Goal: Submit feedback/report problem

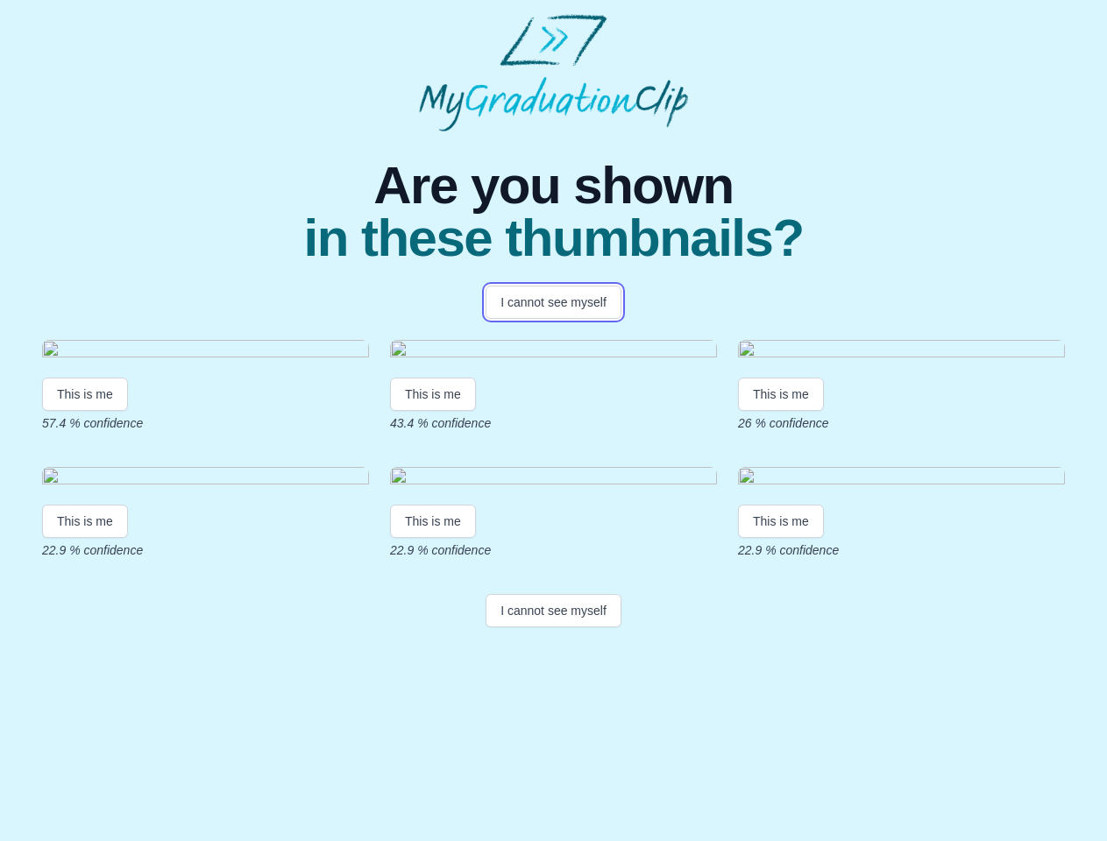
click at [553, 302] on button "I cannot see myself" at bounding box center [554, 302] width 136 height 33
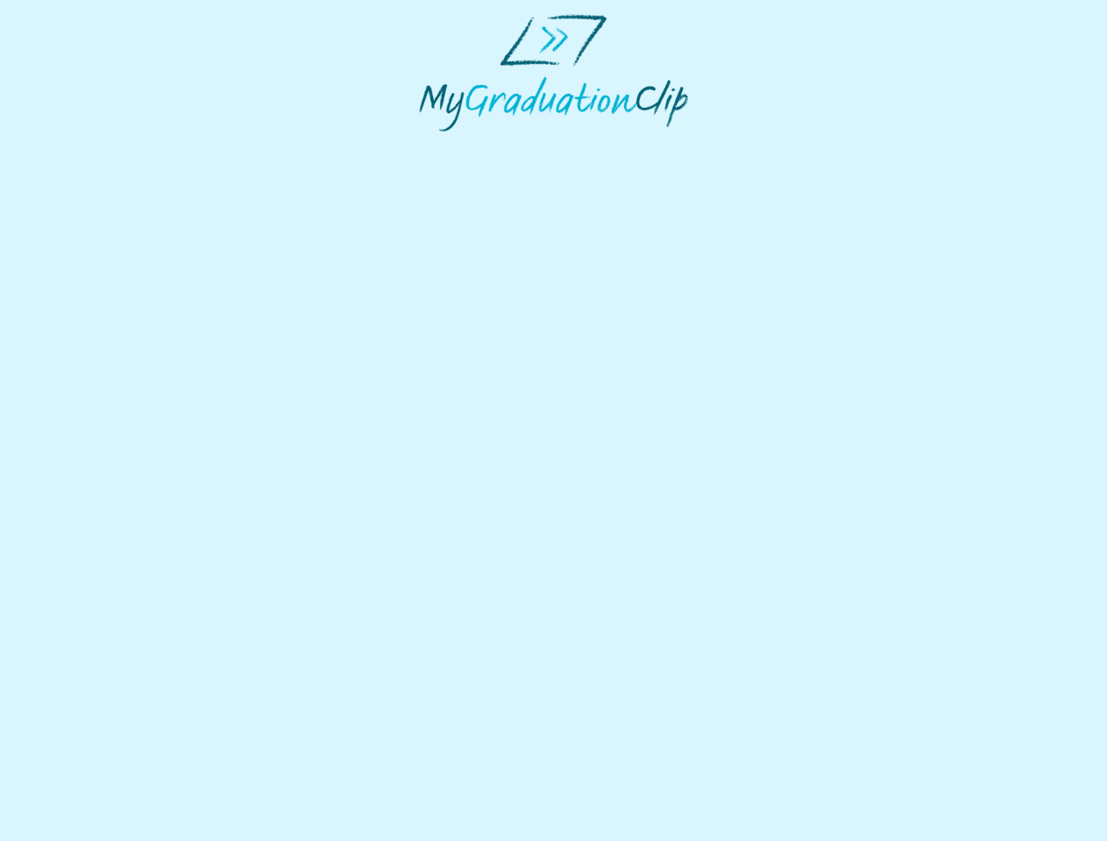
click at [85, 145] on html at bounding box center [553, 72] width 1107 height 145
click at [436, 145] on html at bounding box center [553, 72] width 1107 height 145
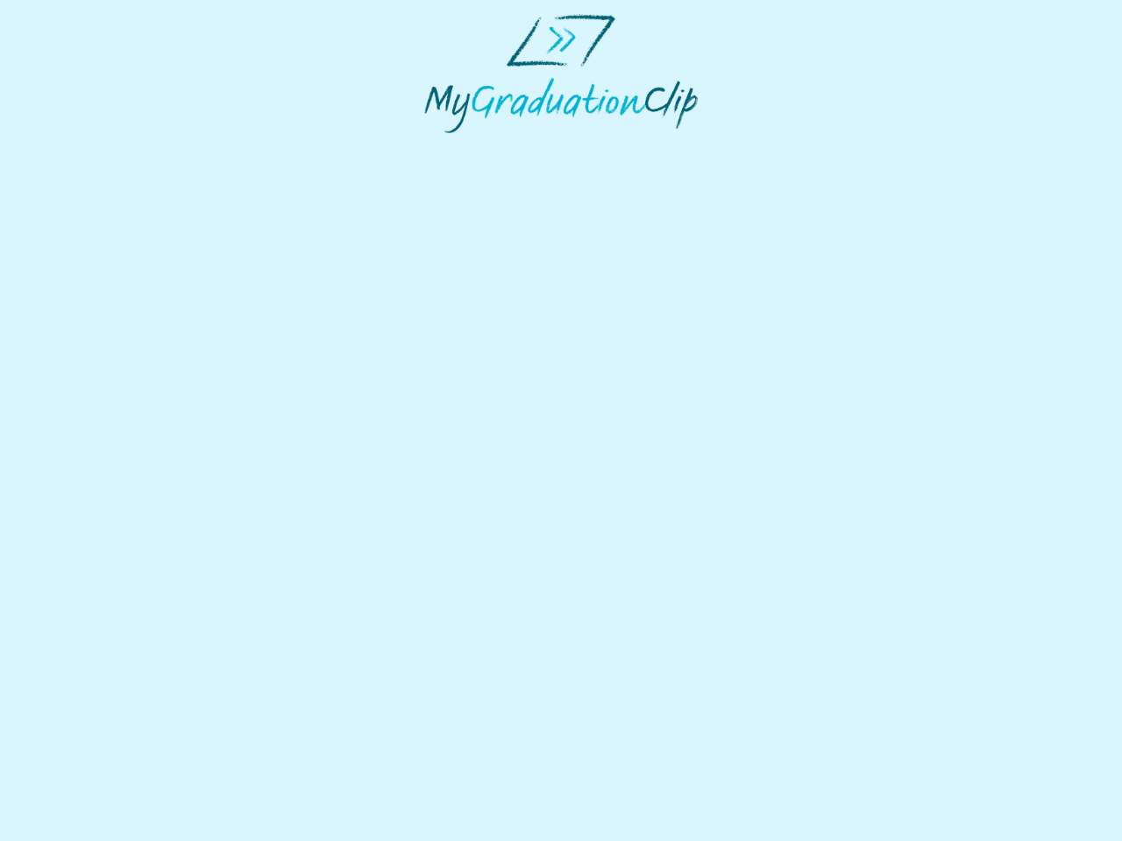
click at [785, 147] on html at bounding box center [561, 73] width 1122 height 147
click at [85, 147] on html at bounding box center [561, 73] width 1122 height 147
click at [436, 147] on html at bounding box center [561, 73] width 1122 height 147
click at [785, 147] on html at bounding box center [561, 73] width 1122 height 147
